Goal: Transaction & Acquisition: Purchase product/service

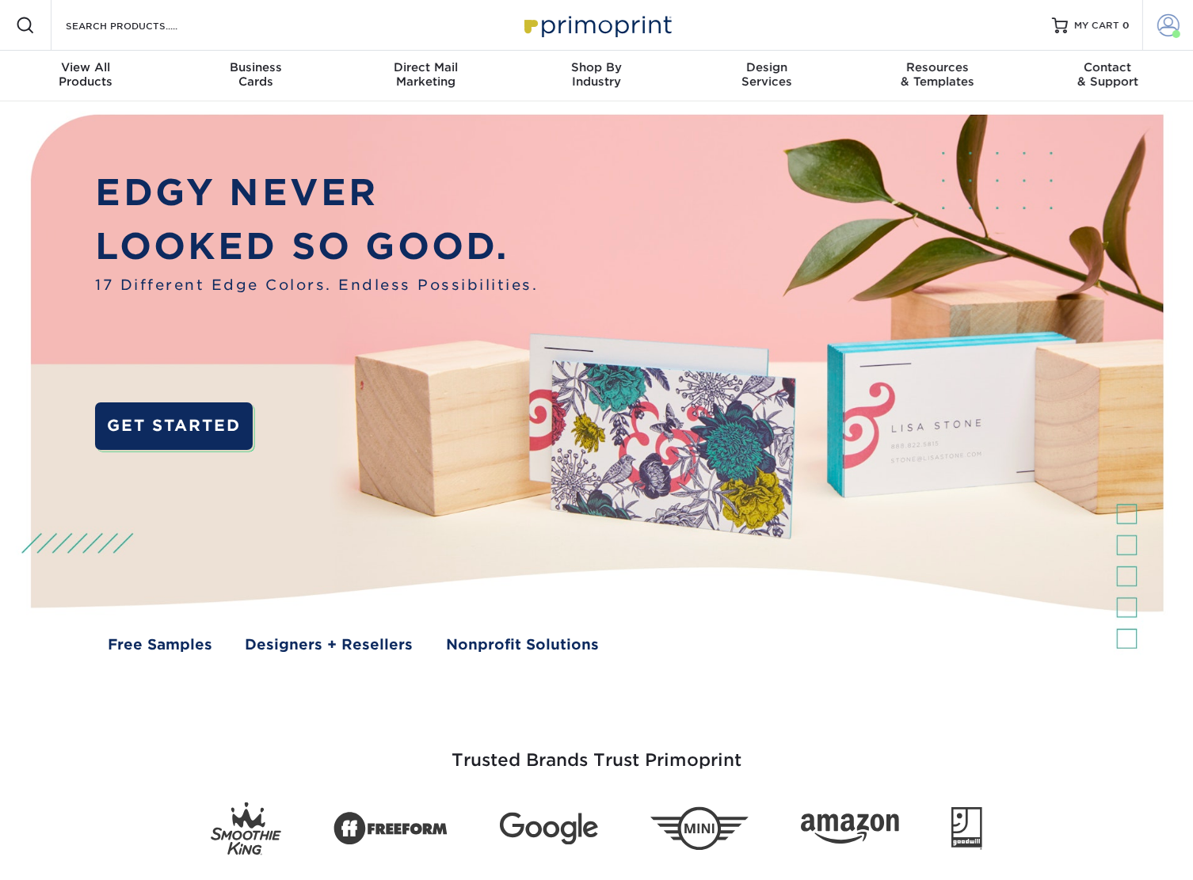
click at [1160, 25] on span at bounding box center [1168, 25] width 22 height 22
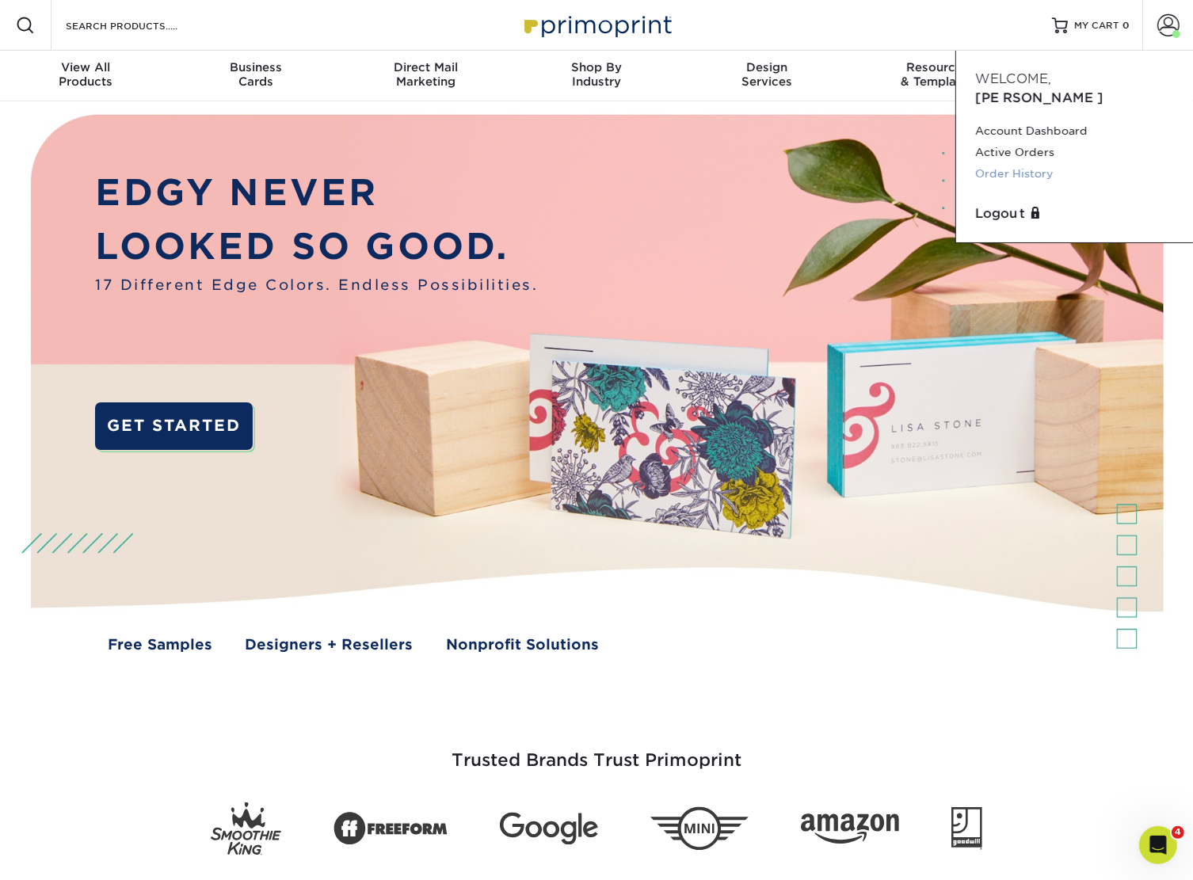
click at [1030, 163] on link "Order History" at bounding box center [1074, 173] width 199 height 21
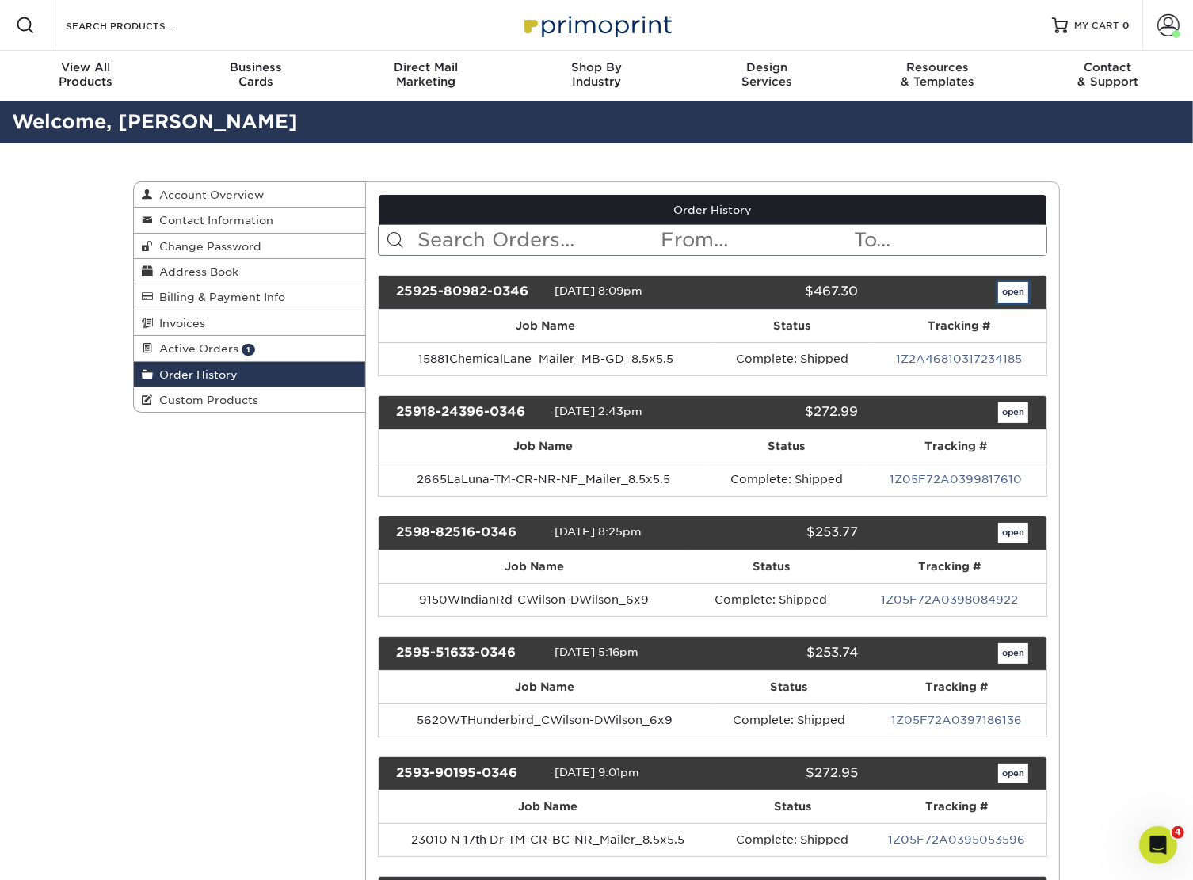
click at [1010, 289] on link "open" at bounding box center [1013, 292] width 30 height 21
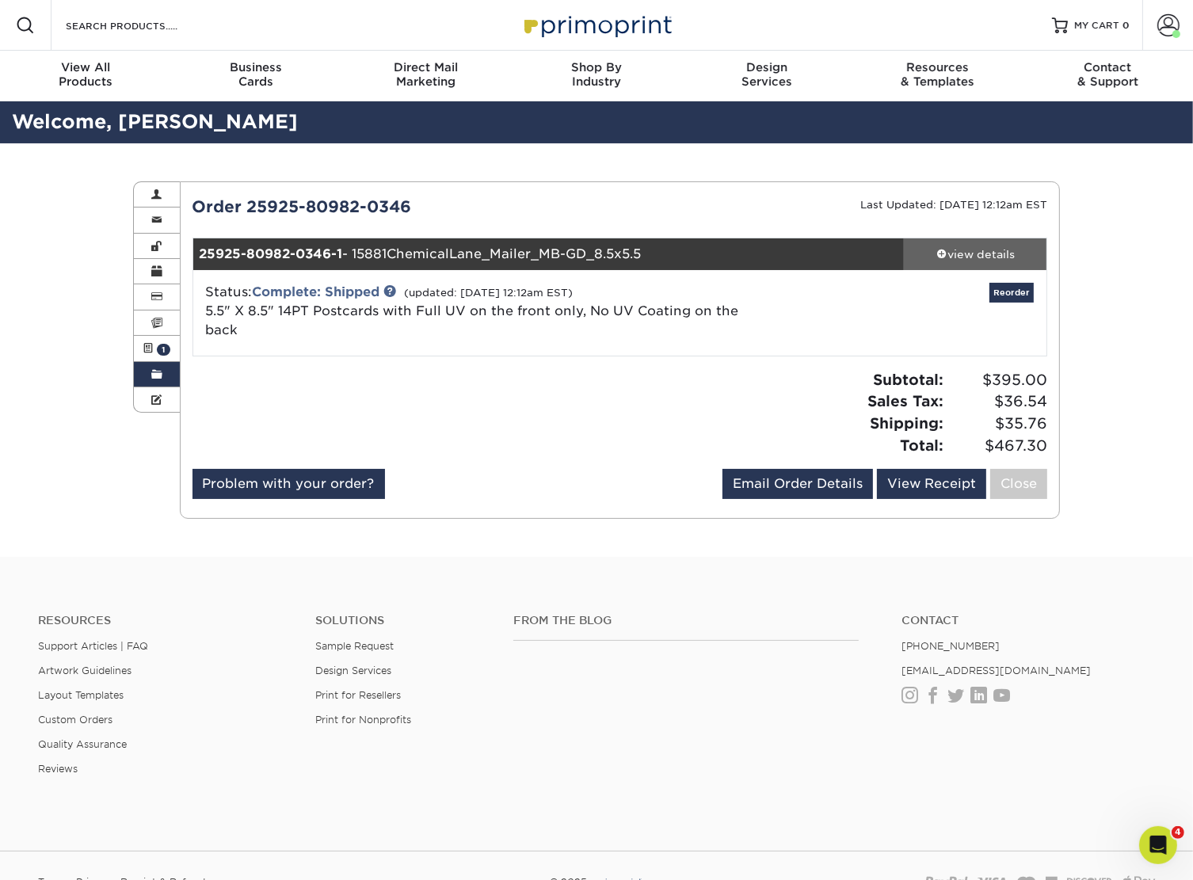
click at [977, 252] on div "view details" at bounding box center [975, 254] width 143 height 16
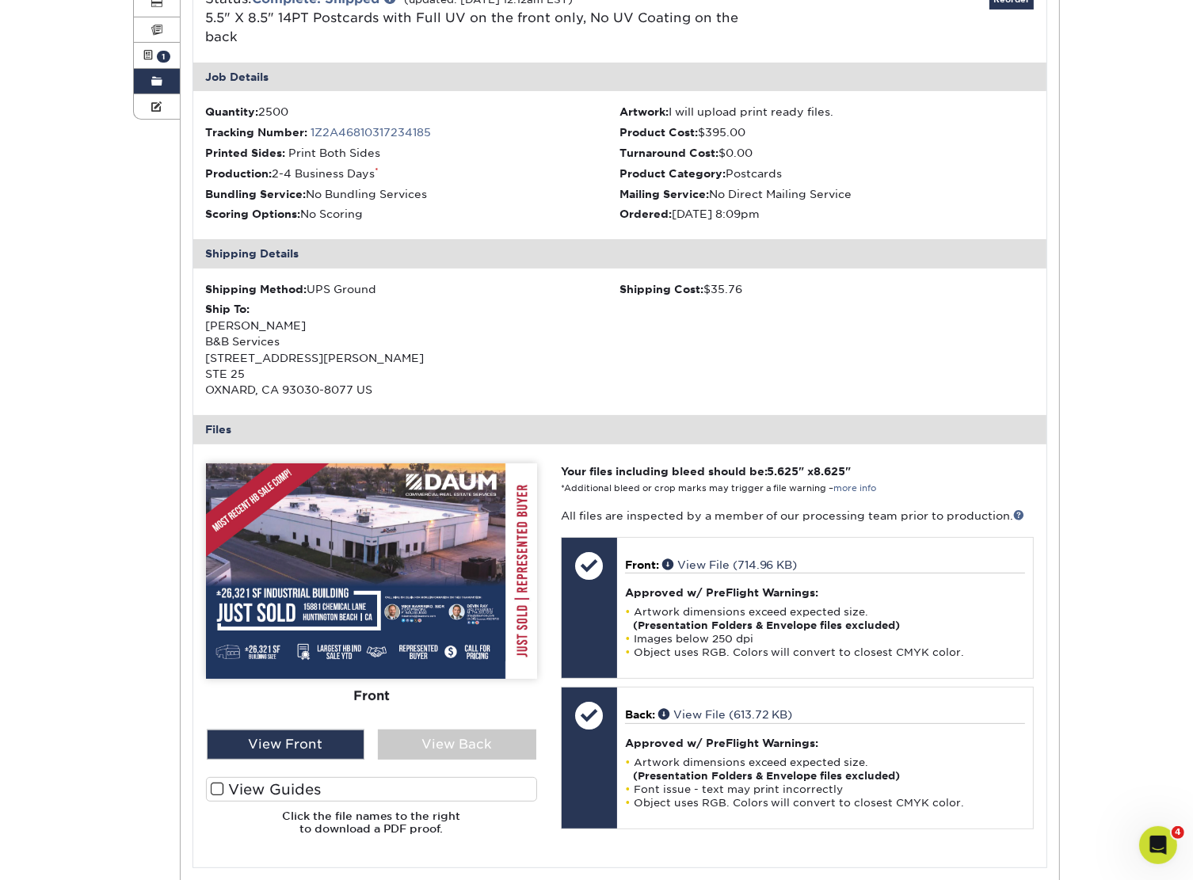
scroll to position [79, 0]
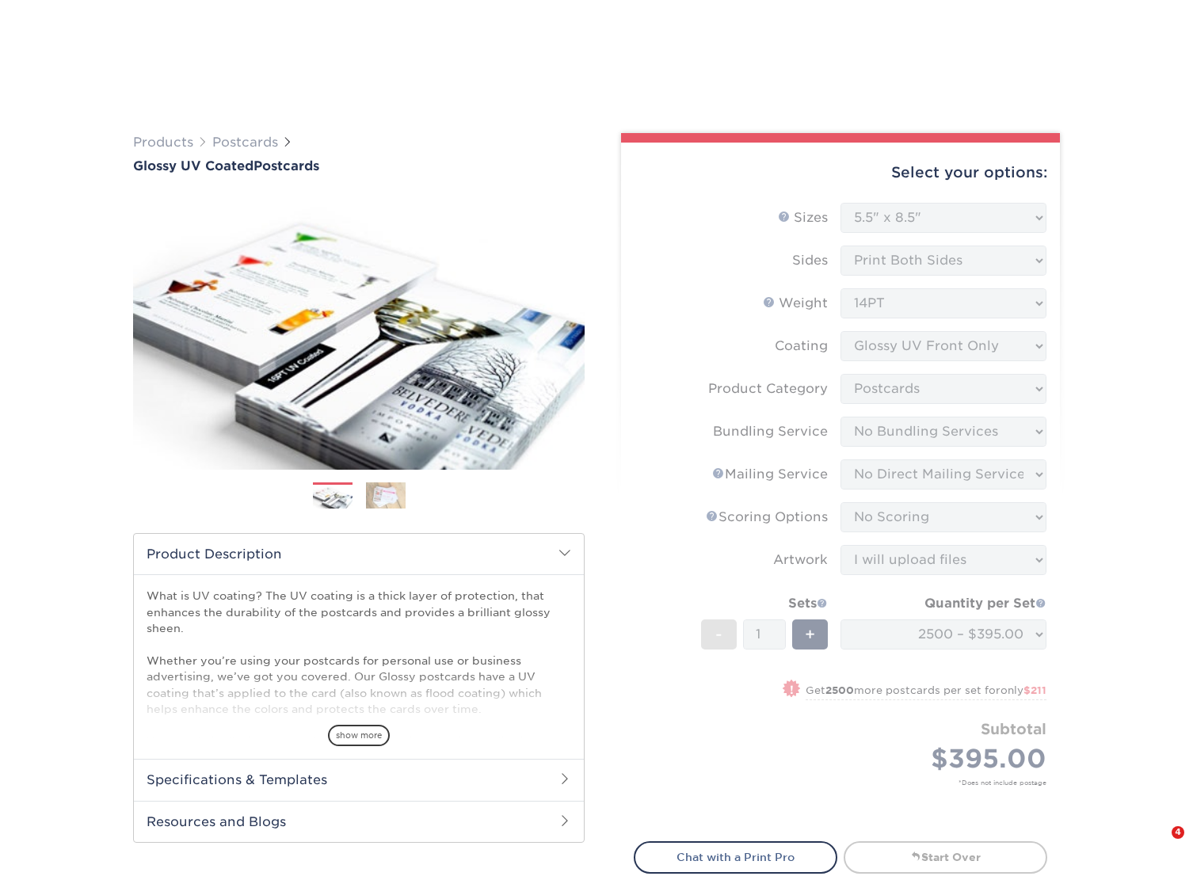
select select "5.50x8.50"
select select "9b7272e0-d6c8-4c3c-8e97-d3a1bcdab858"
select select "58689abb-25c0-461c-a4c3-a80b627d6649"
select select "3e5e9bdd-d78a-4c28-a41d-fe1407925ca6"
select select "16ebe401-5398-422d-8cb0-f3adbb82deb5"
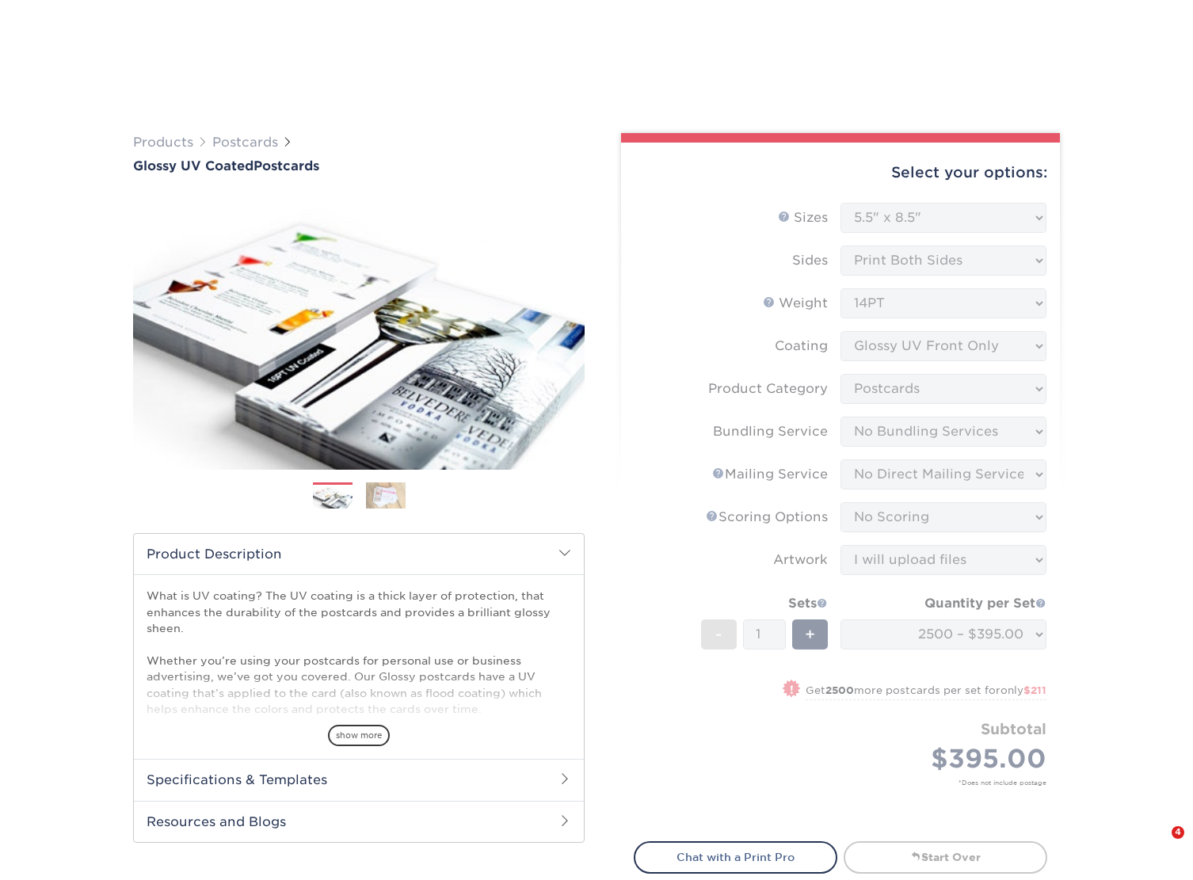
select select "upload"
select select "2500 – $395.00"
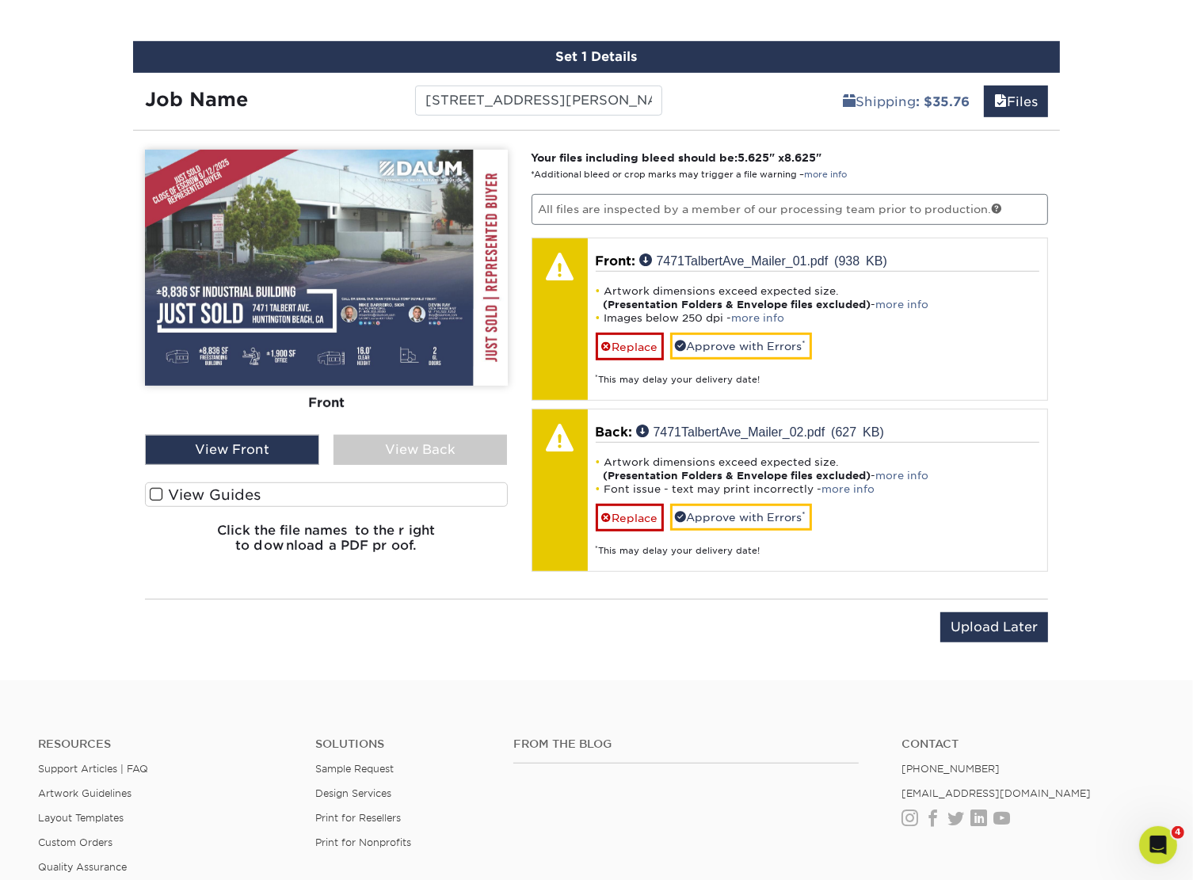
click at [156, 489] on span at bounding box center [156, 494] width 13 height 15
click at [0, 0] on input "View Guides" at bounding box center [0, 0] width 0 height 0
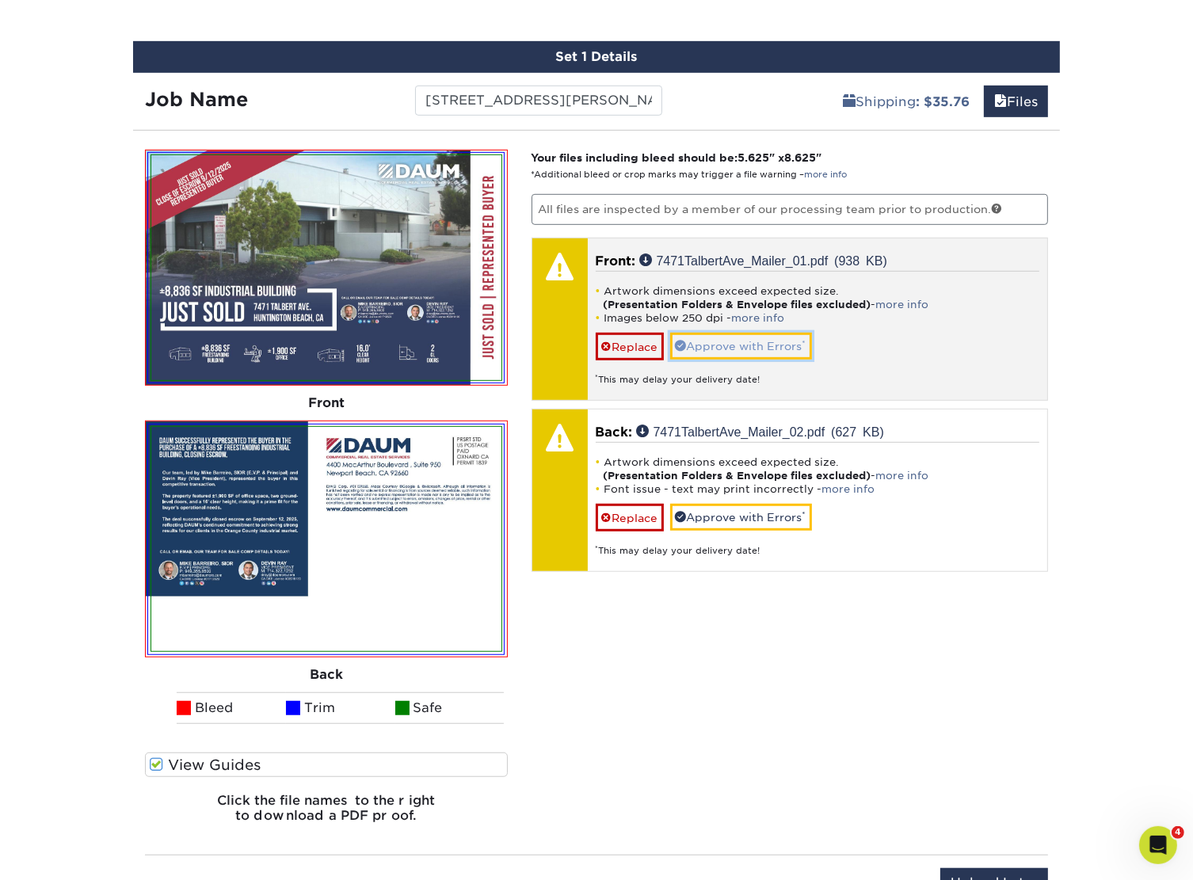
click at [766, 347] on link "Approve with Errors *" at bounding box center [741, 346] width 142 height 27
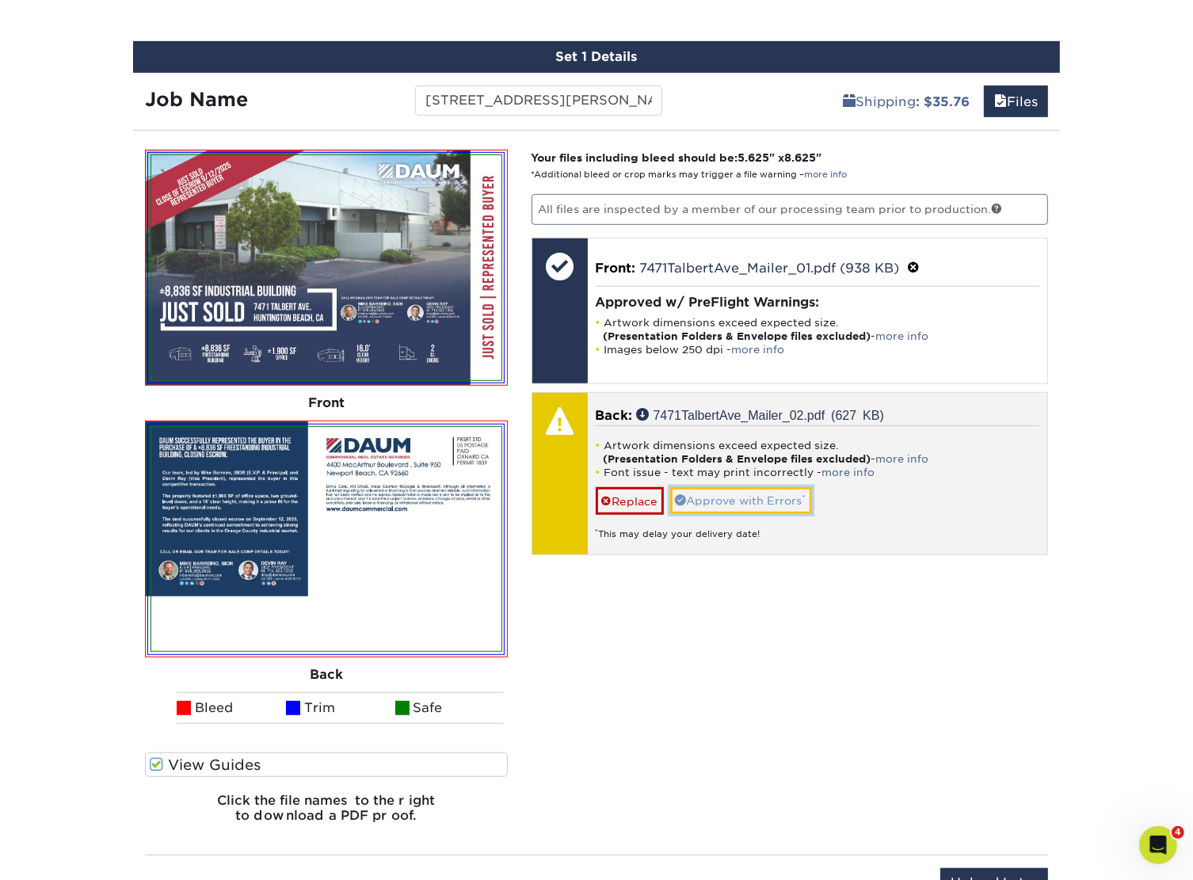
click at [785, 491] on link "Approve with Errors *" at bounding box center [741, 500] width 142 height 27
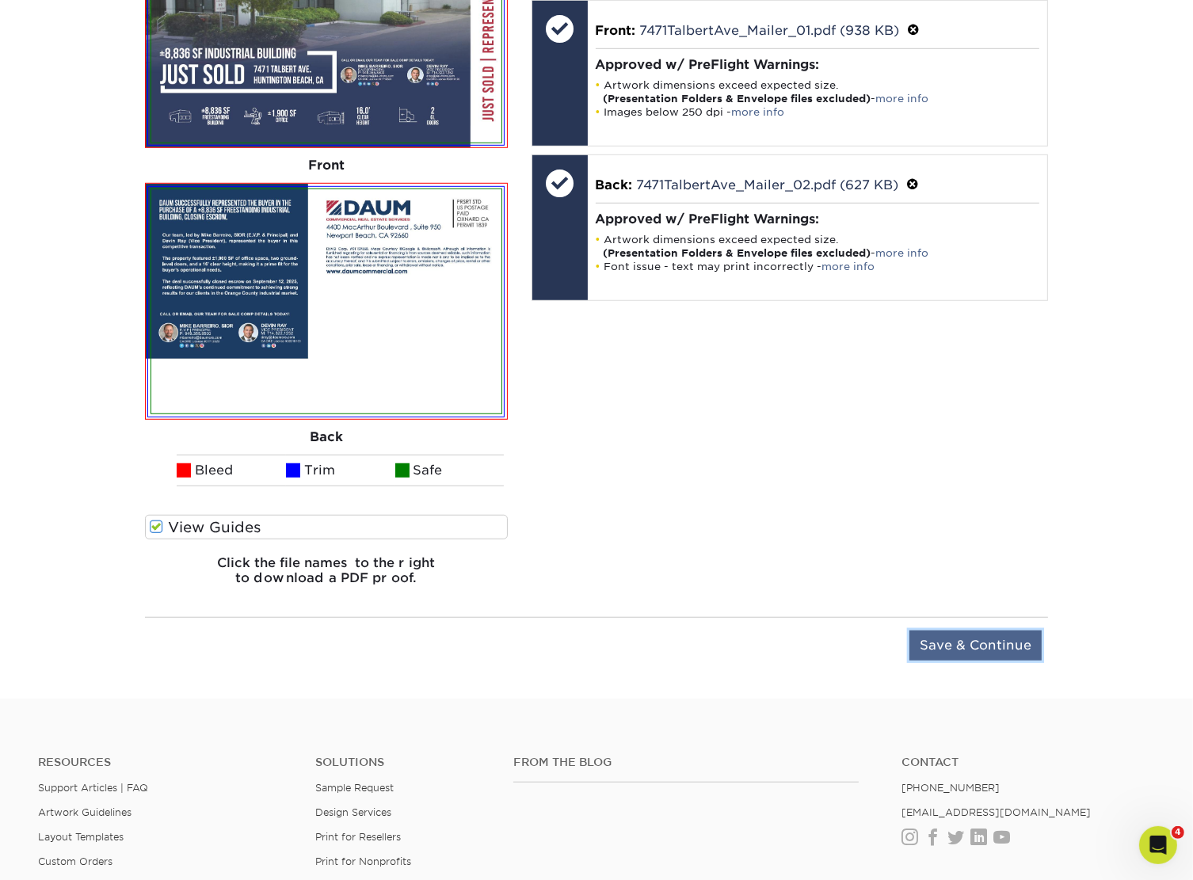
click at [995, 635] on input "Save & Continue" at bounding box center [975, 646] width 132 height 30
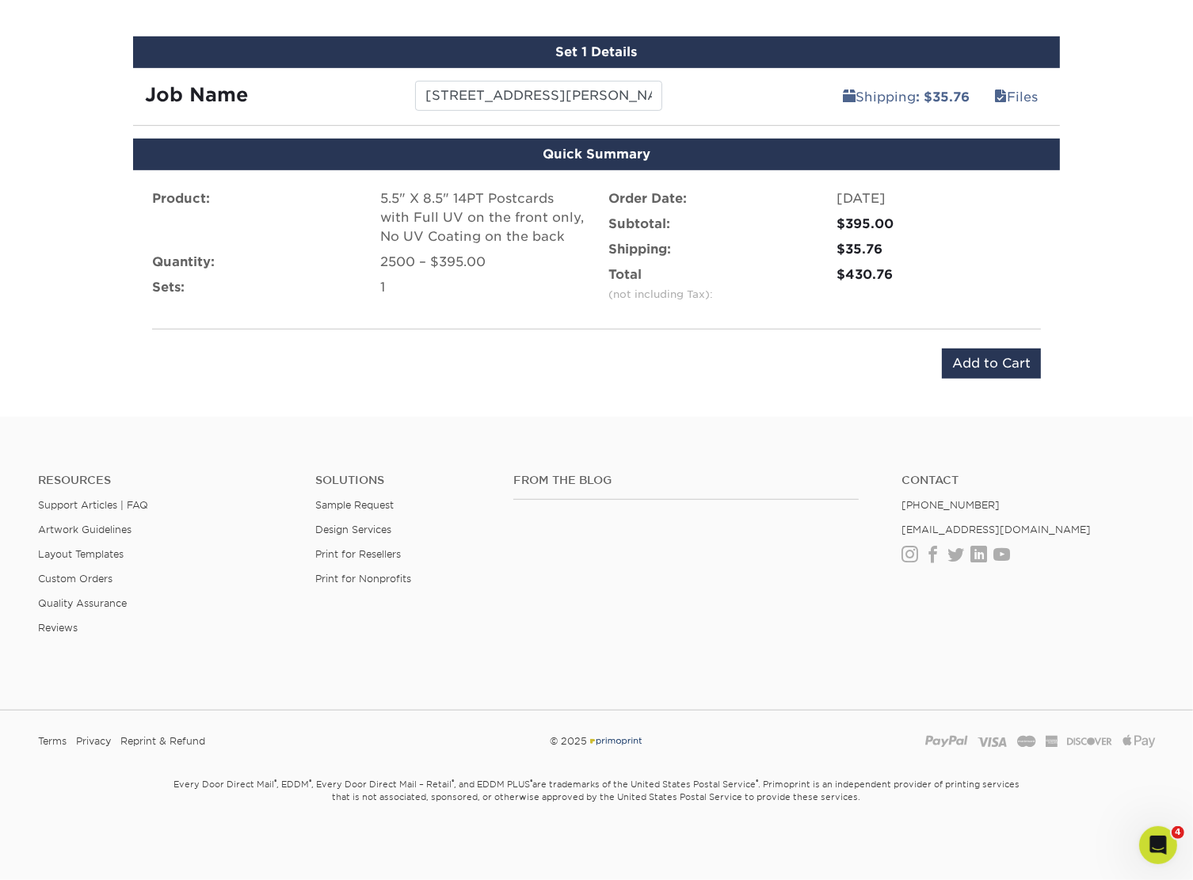
scroll to position [884, 0]
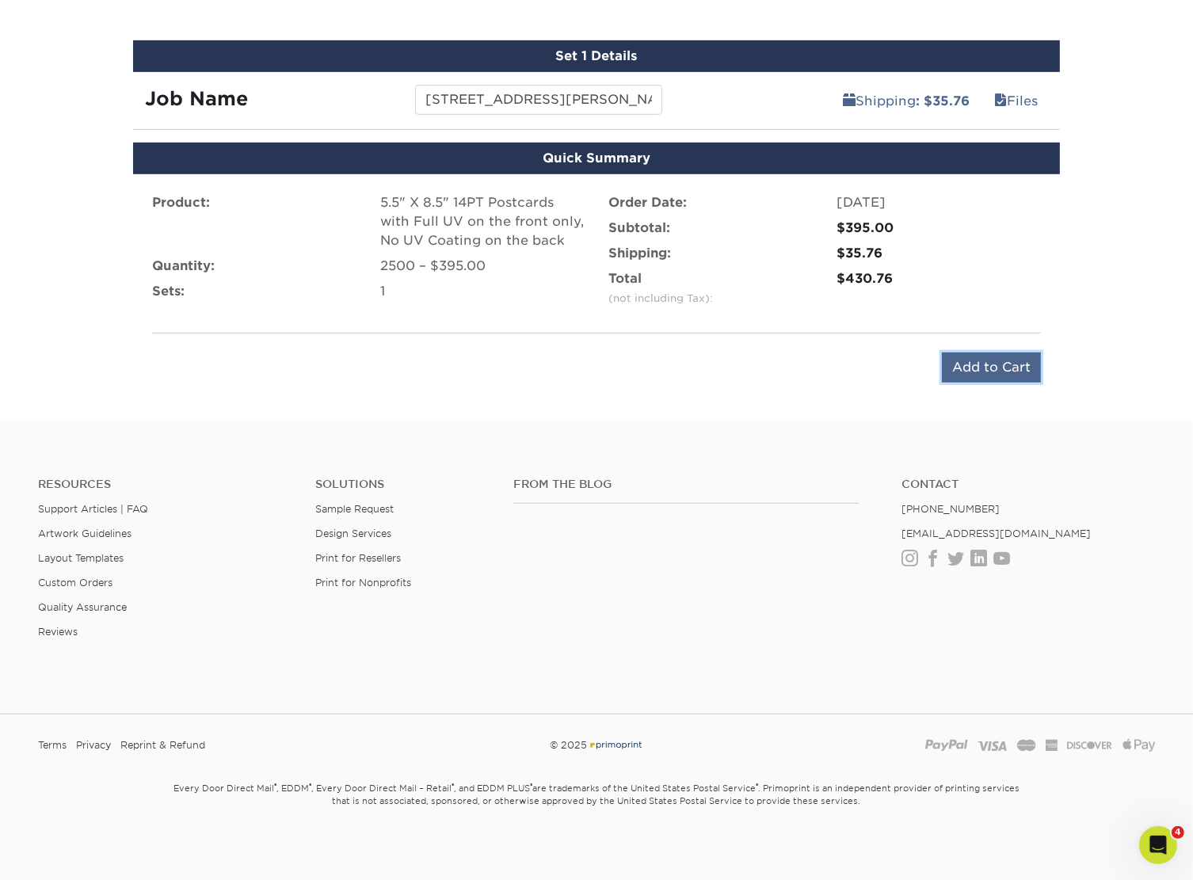
click at [1012, 368] on input "Add to Cart" at bounding box center [991, 367] width 99 height 30
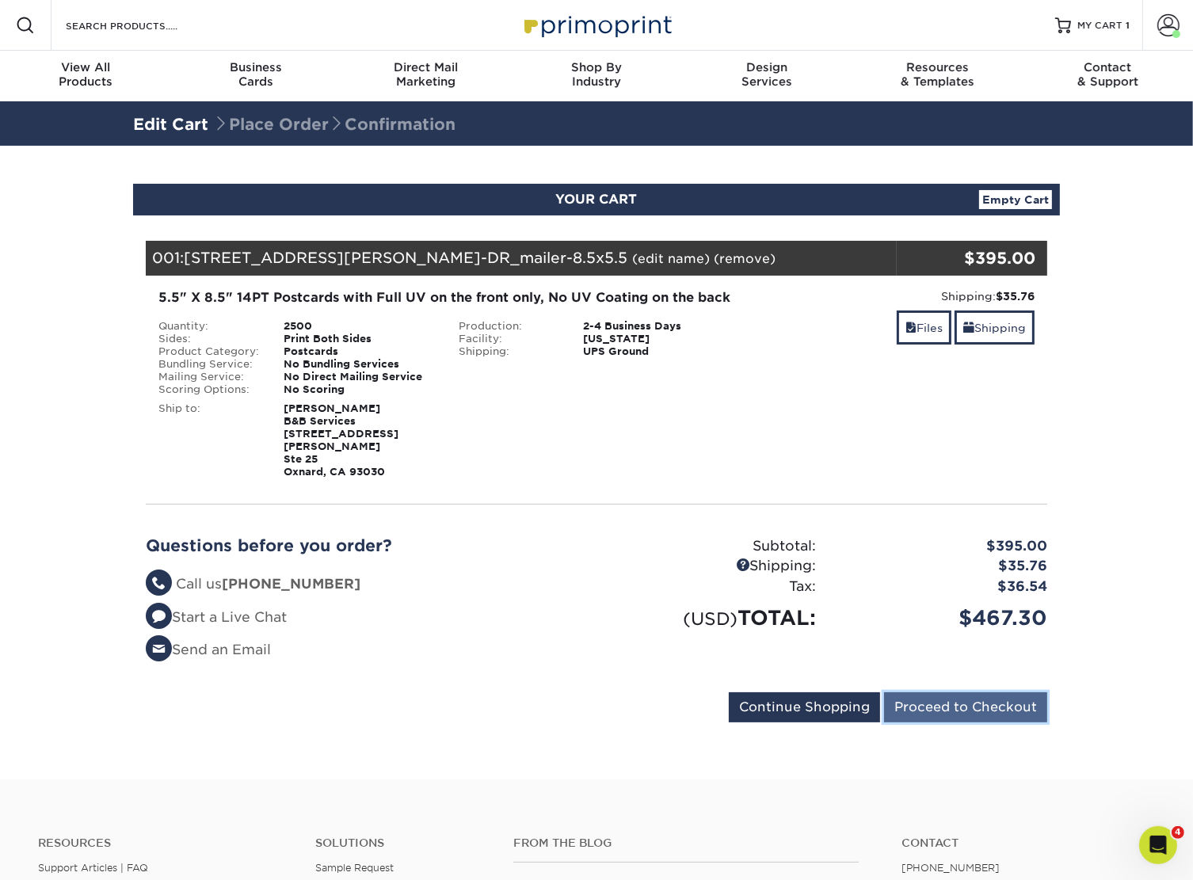
click at [942, 692] on input "Proceed to Checkout" at bounding box center [965, 707] width 163 height 30
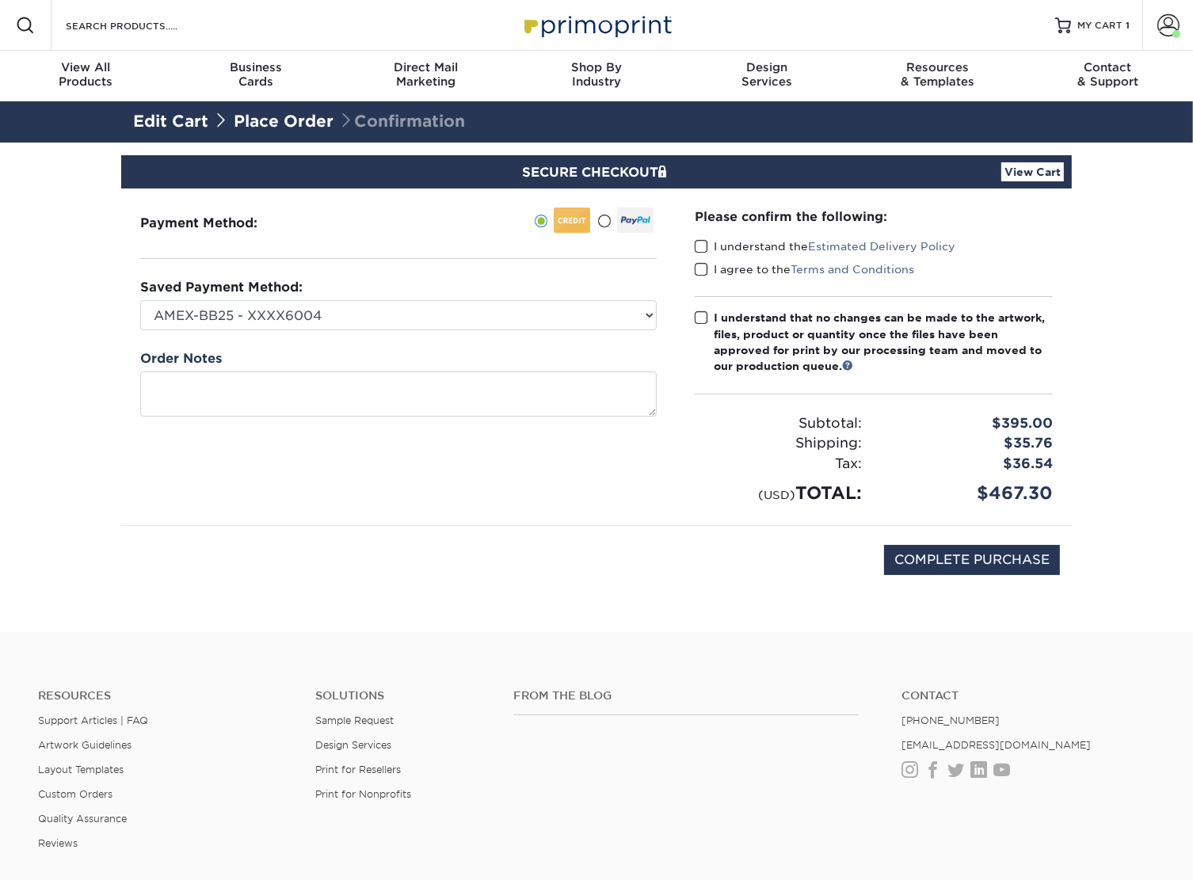
click at [700, 251] on span at bounding box center [701, 246] width 13 height 15
click at [0, 0] on input "I understand the Estimated Delivery Policy" at bounding box center [0, 0] width 0 height 0
click at [699, 267] on span at bounding box center [701, 269] width 13 height 15
click at [0, 0] on input "I agree to the Terms and Conditions" at bounding box center [0, 0] width 0 height 0
click at [695, 311] on span at bounding box center [701, 318] width 13 height 15
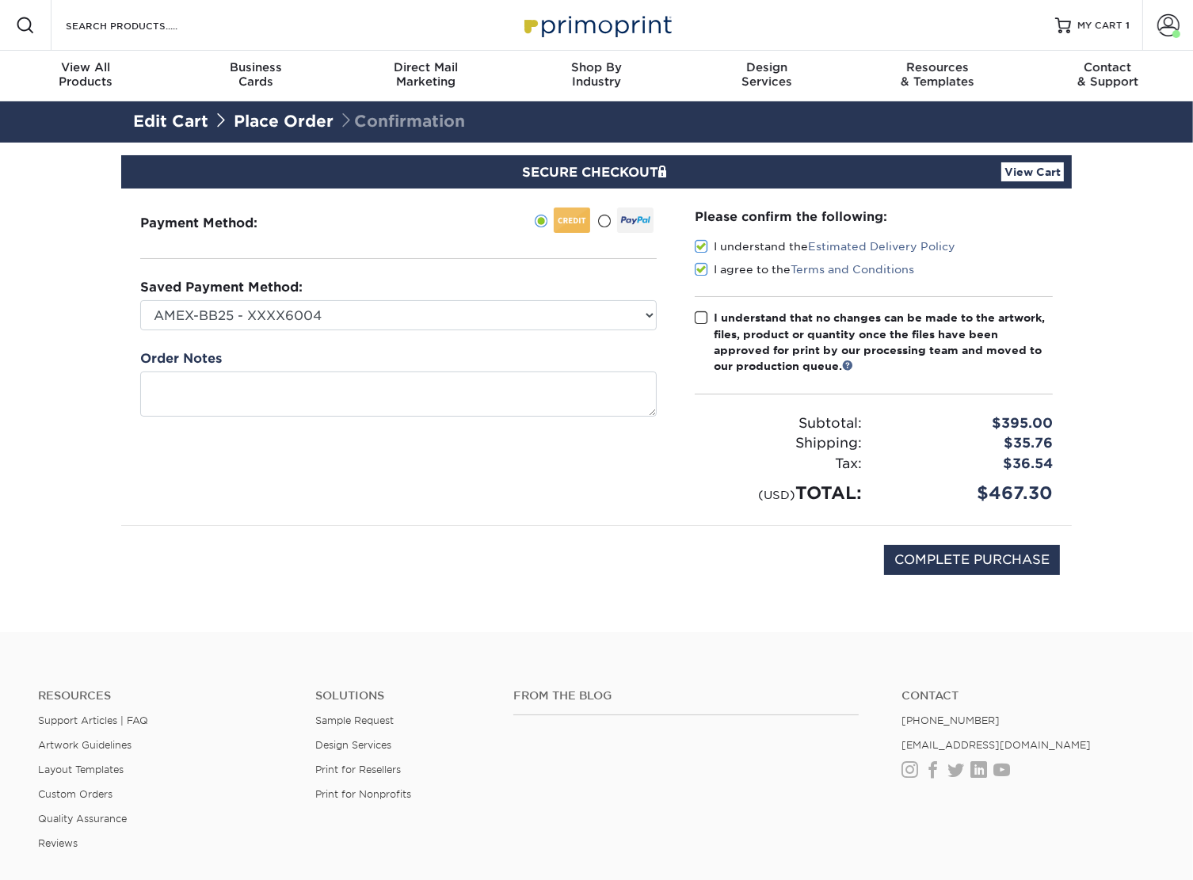
click at [0, 0] on input "I understand that no changes can be made to the artwork, files, product or quan…" at bounding box center [0, 0] width 0 height 0
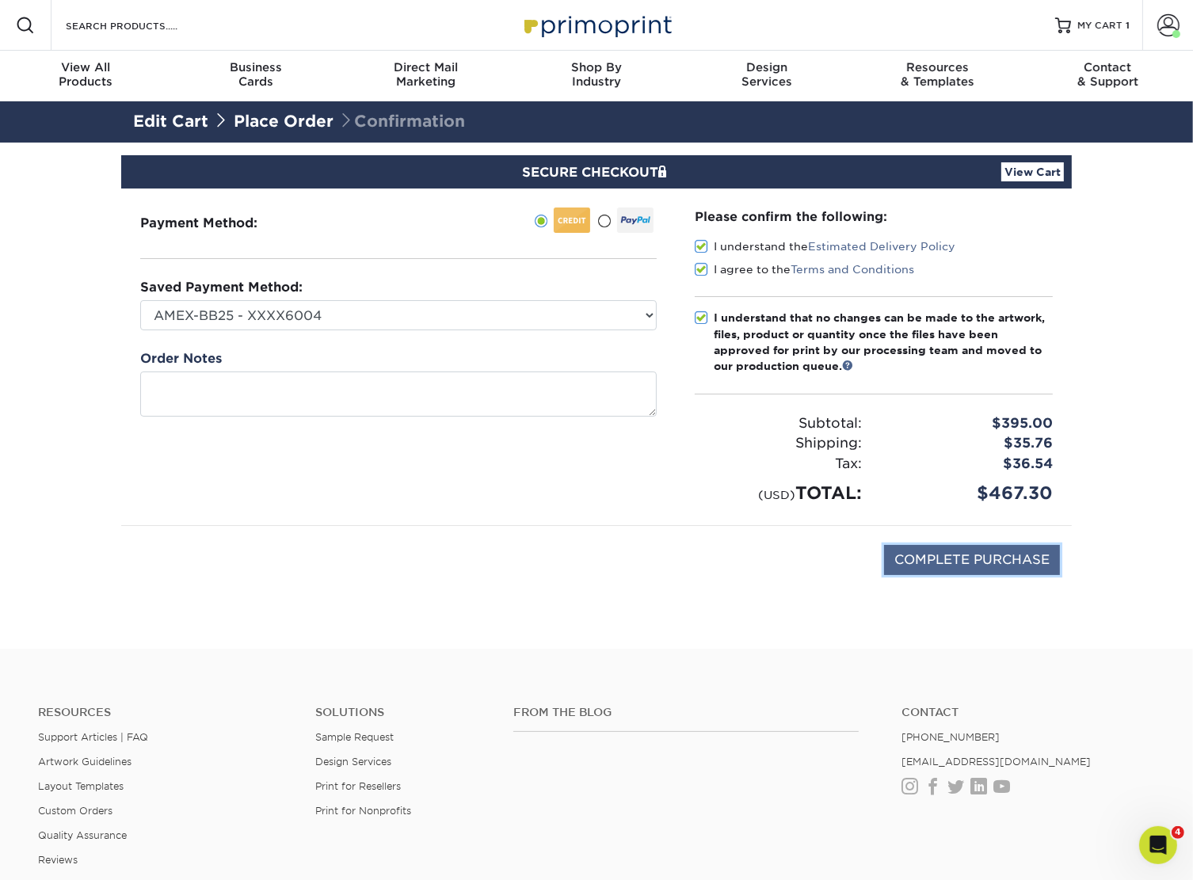
click at [895, 554] on input "COMPLETE PURCHASE" at bounding box center [972, 560] width 176 height 30
type input "PROCESSING, PLEASE WAIT..."
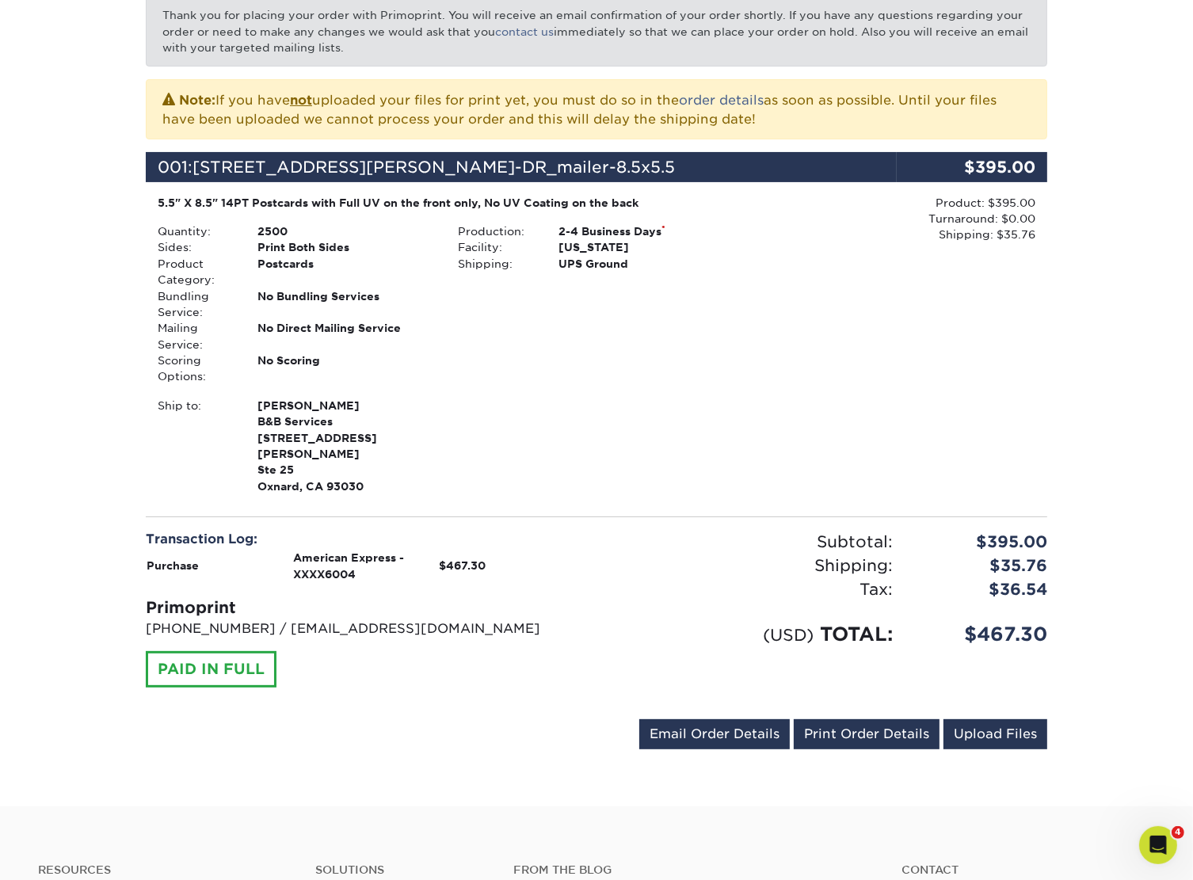
scroll to position [317, 0]
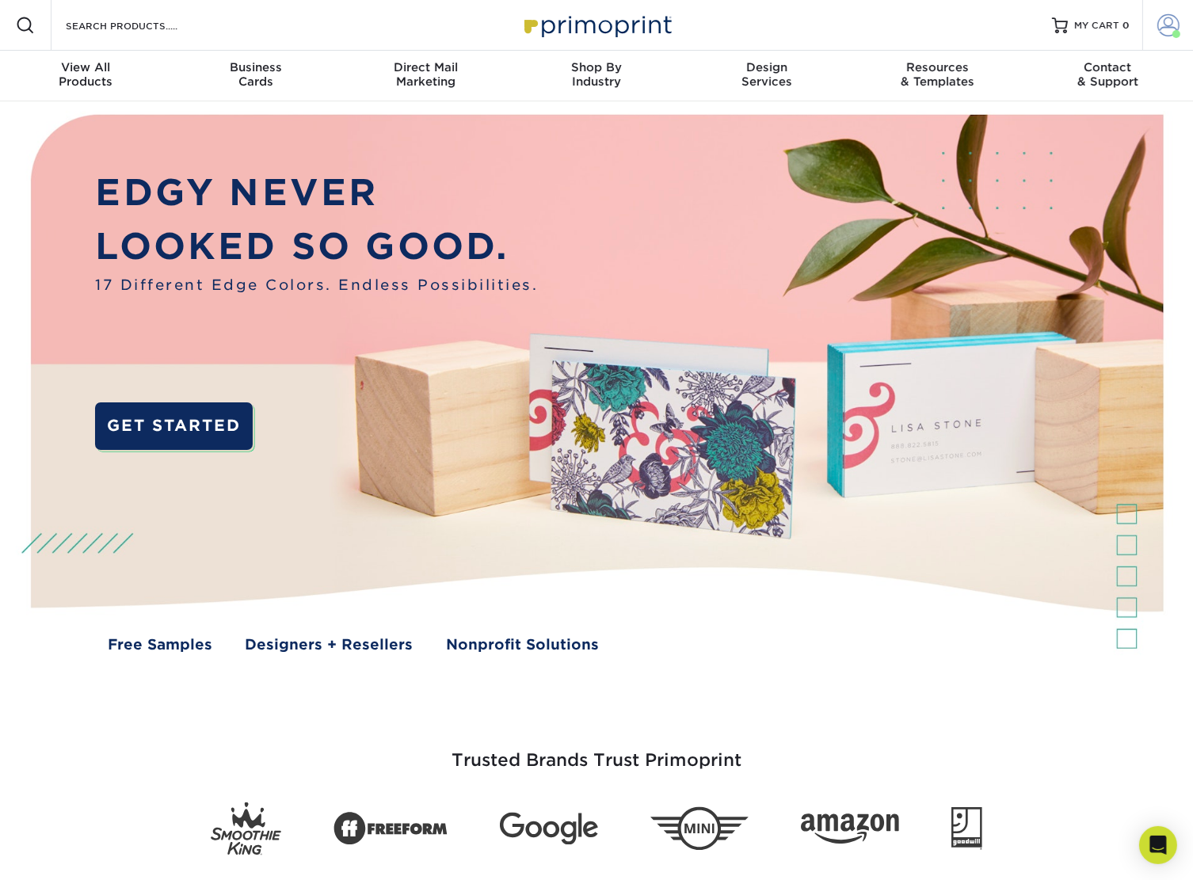
click at [1158, 38] on link "Account" at bounding box center [1167, 25] width 51 height 51
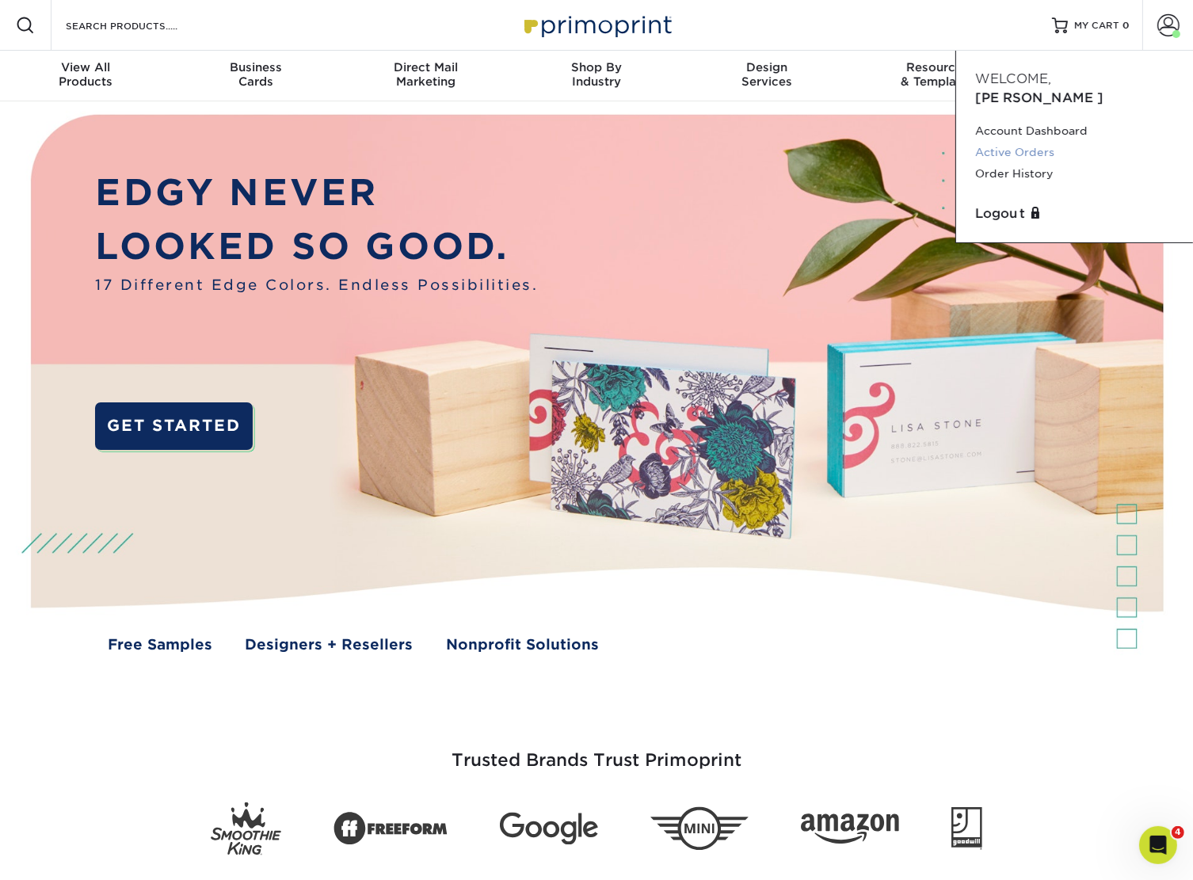
click at [1030, 142] on link "Active Orders" at bounding box center [1074, 152] width 199 height 21
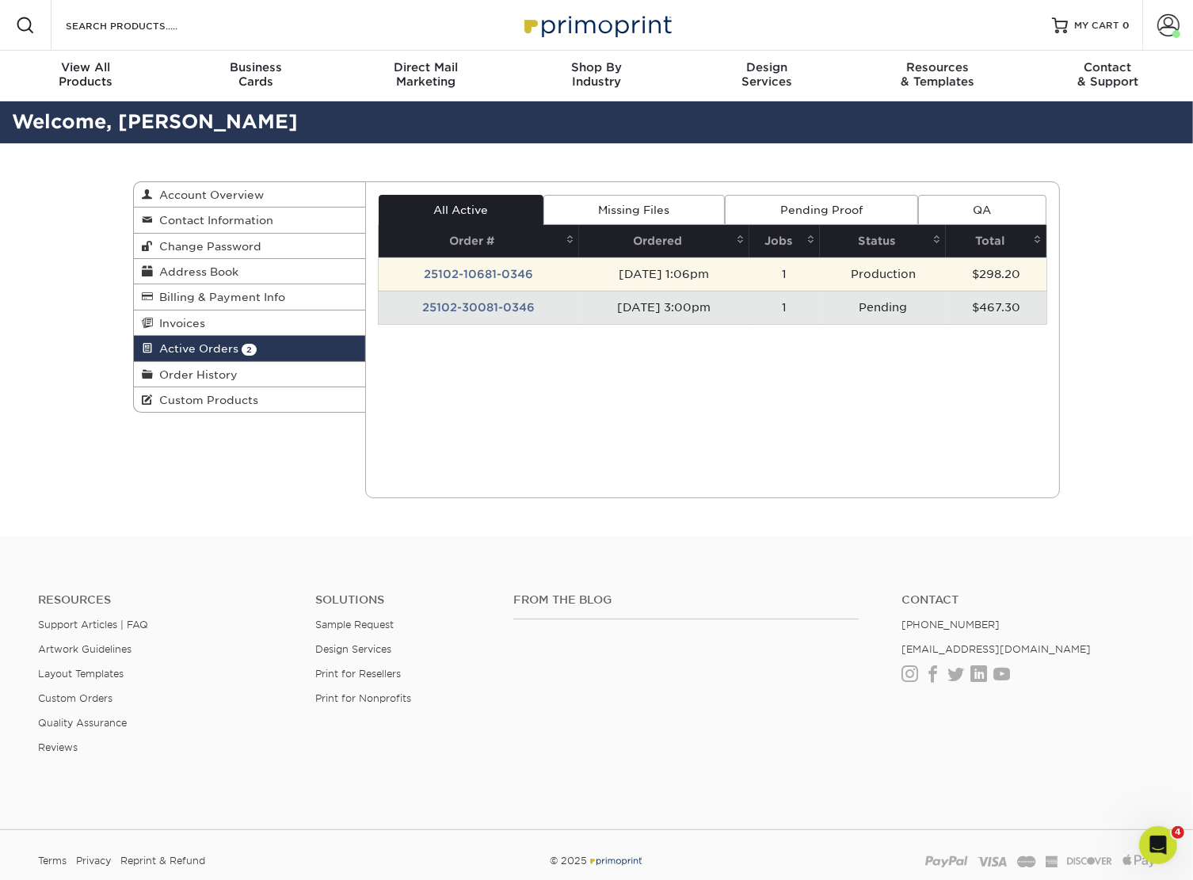
click at [485, 276] on td "25102-10681-0346" at bounding box center [479, 273] width 200 height 33
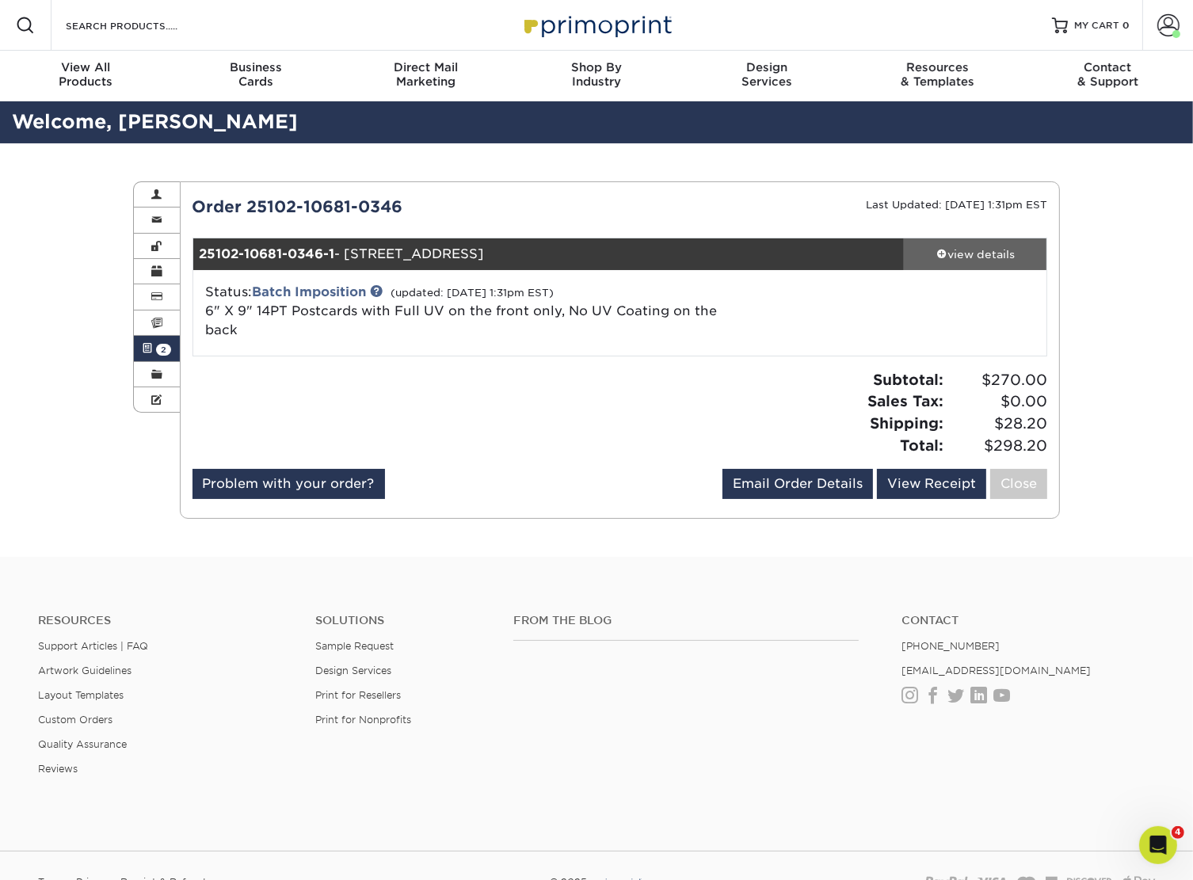
click at [977, 259] on div "view details" at bounding box center [975, 254] width 143 height 16
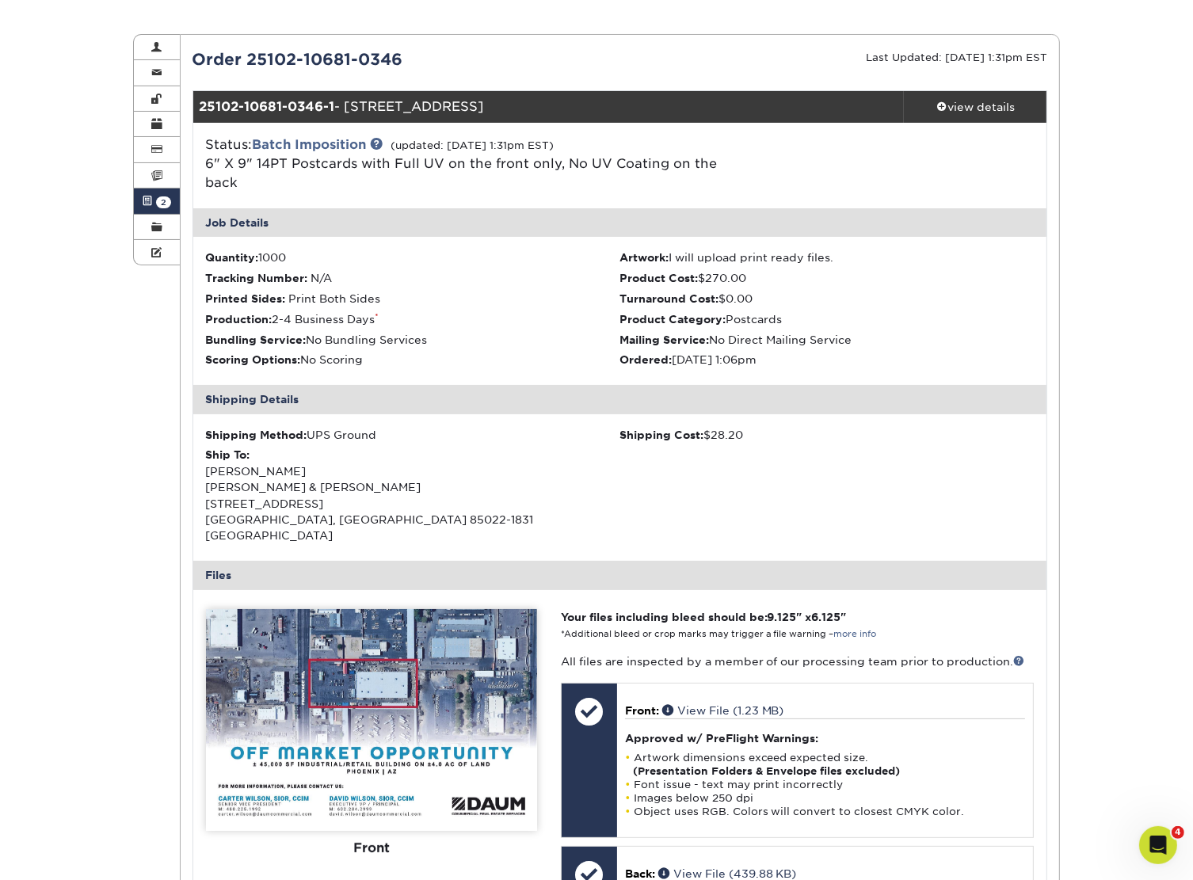
scroll to position [158, 0]
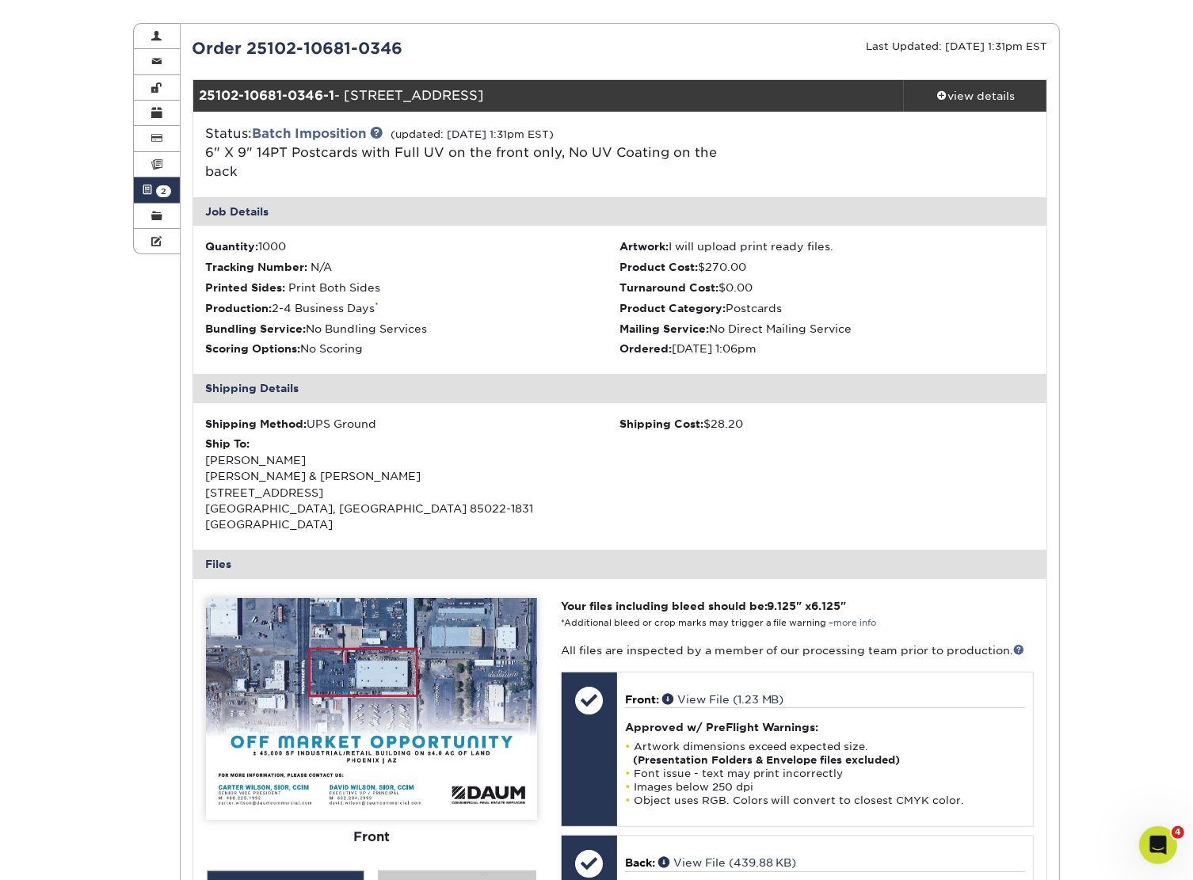
click at [158, 190] on span "2" at bounding box center [163, 191] width 15 height 12
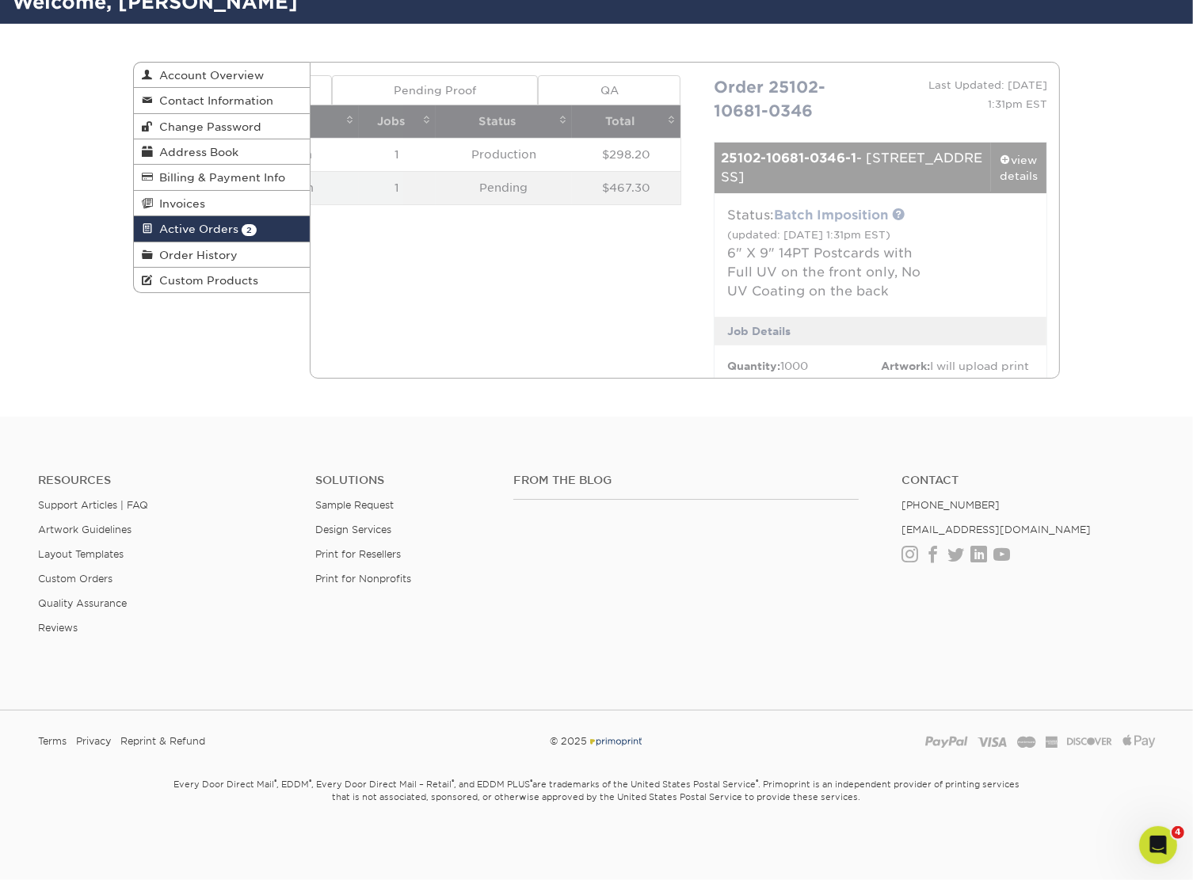
scroll to position [0, 0]
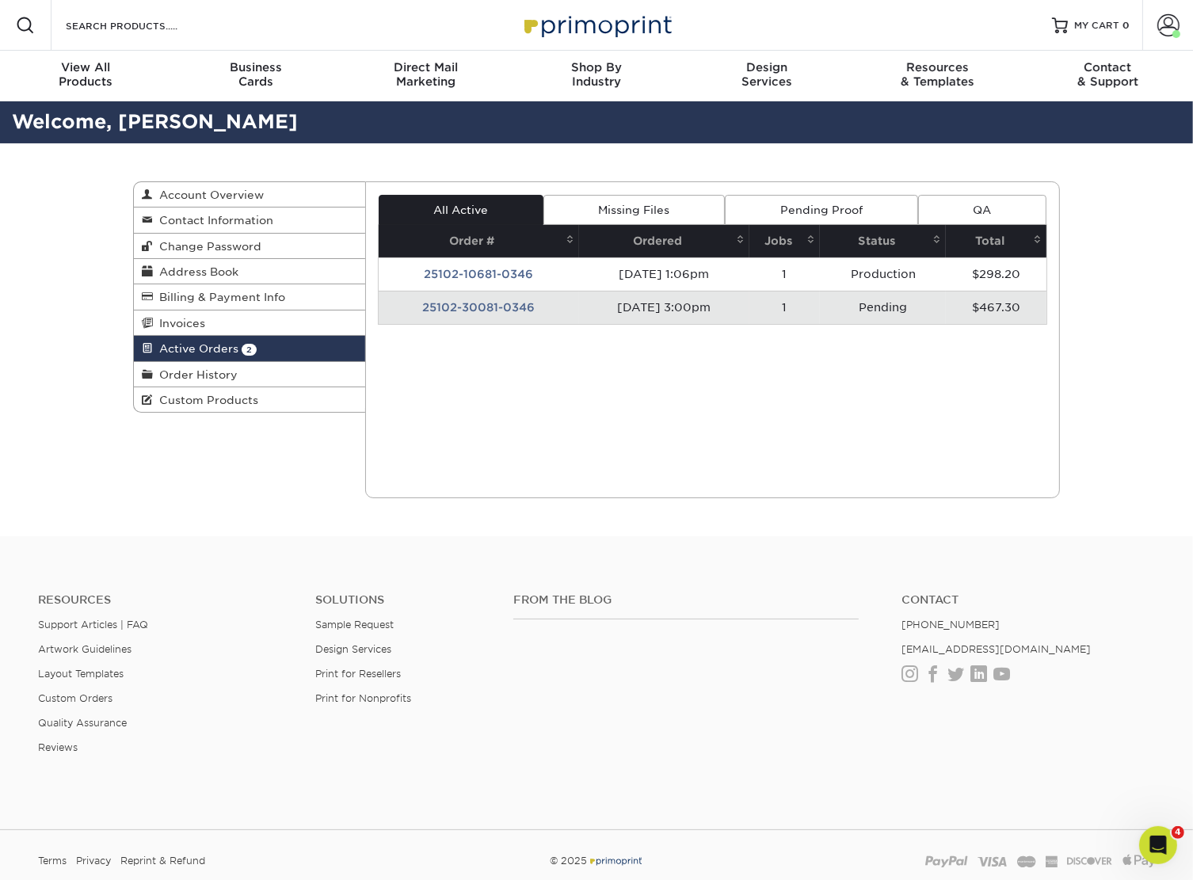
click at [505, 318] on td "25102-30081-0346" at bounding box center [479, 307] width 200 height 33
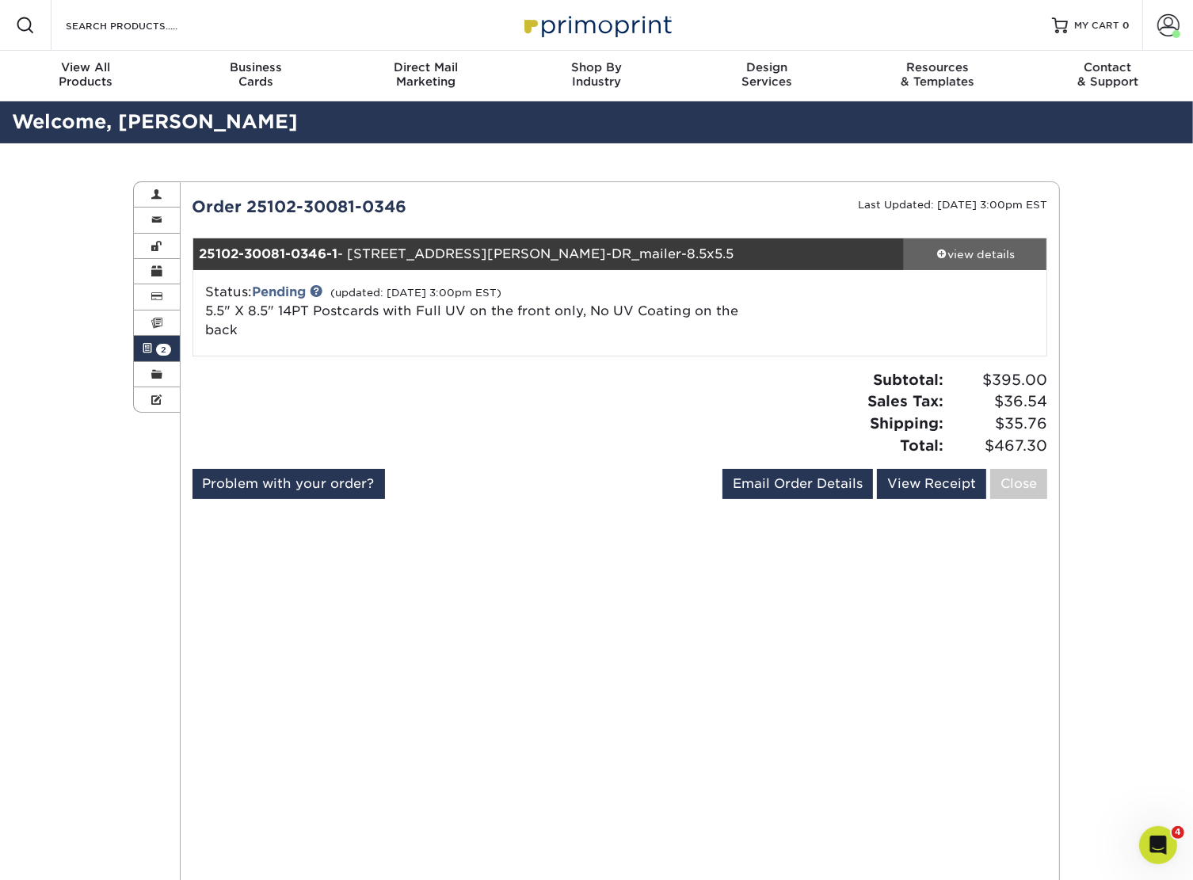
click at [992, 252] on div "view details" at bounding box center [975, 254] width 143 height 16
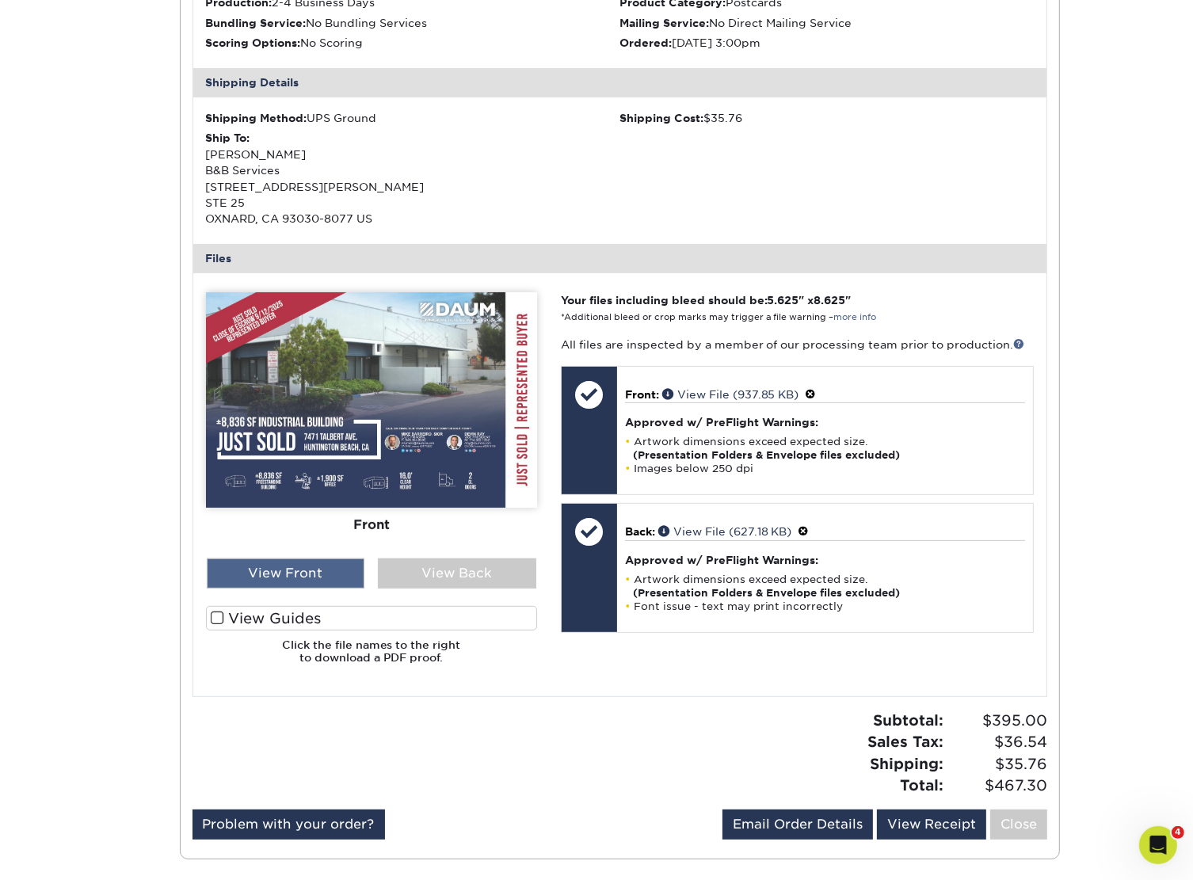
scroll to position [475, 0]
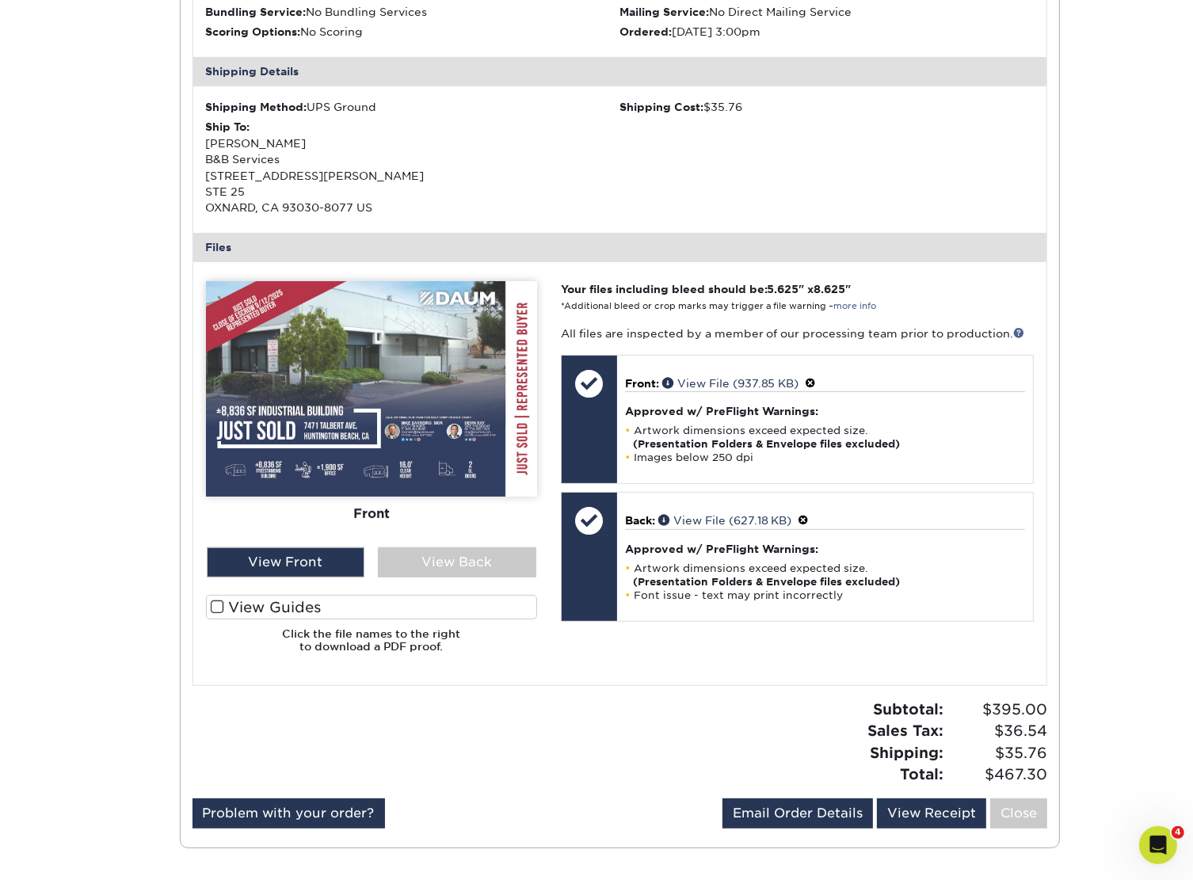
click at [273, 616] on label "View Guides" at bounding box center [371, 607] width 331 height 25
click at [0, 0] on input "View Guides" at bounding box center [0, 0] width 0 height 0
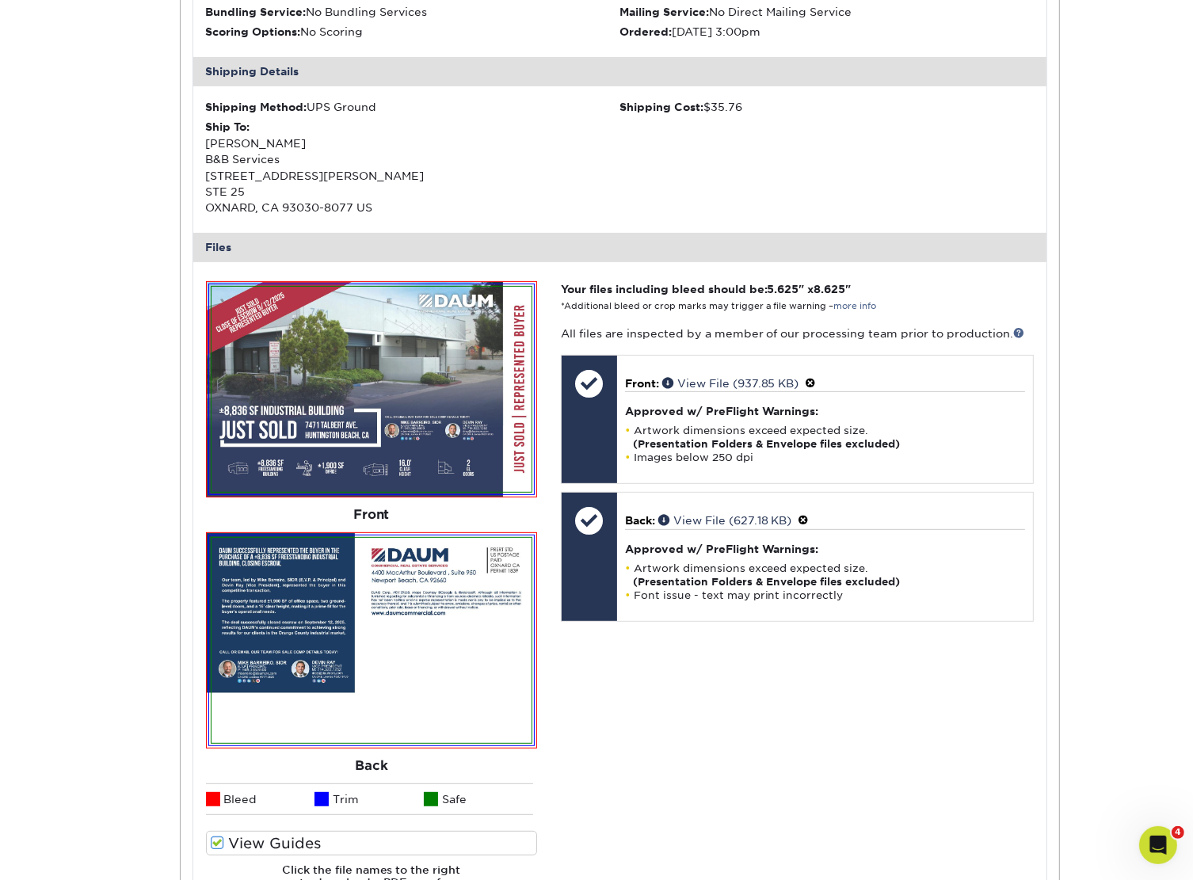
click at [1107, 19] on div "Active Orders Account Overview Contact Information Change Password Address Book…" at bounding box center [596, 395] width 1193 height 1454
